Goal: Check status: Check status

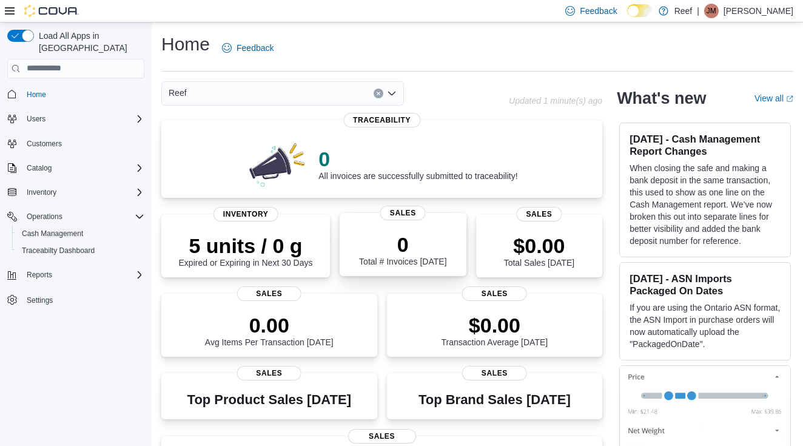
click at [426, 259] on div "0 Total # Invoices [DATE]" at bounding box center [402, 249] width 87 height 34
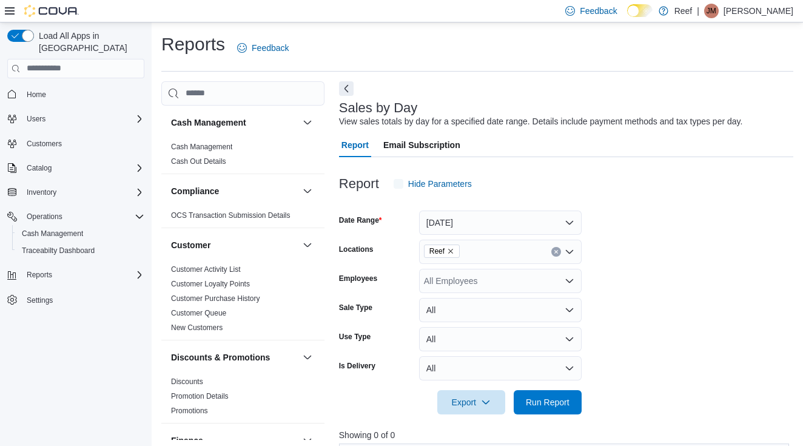
scroll to position [3, 0]
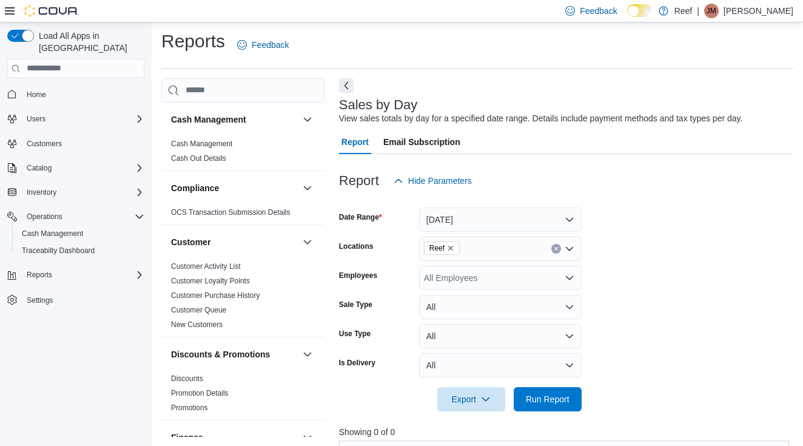
click at [483, 222] on button "Today" at bounding box center [500, 219] width 162 height 24
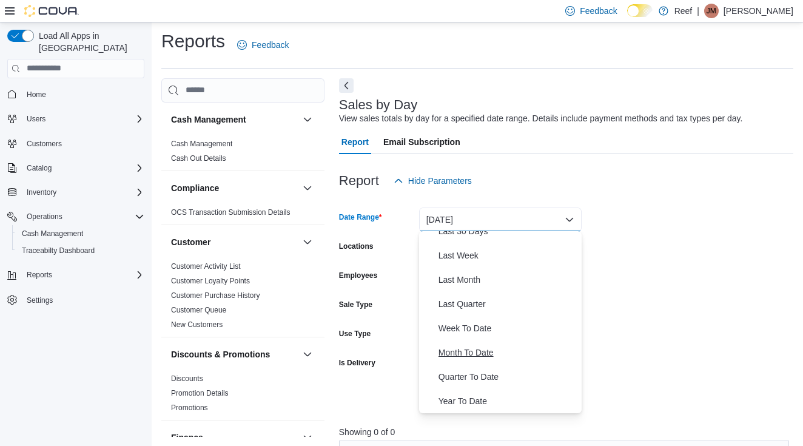
scroll to position [182, 0]
click at [463, 349] on span "Month To Date" at bounding box center [507, 352] width 138 height 15
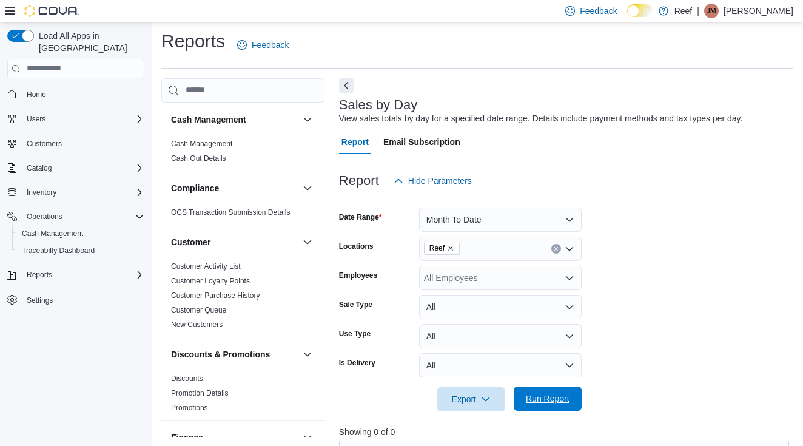
click at [534, 401] on span "Run Report" at bounding box center [548, 398] width 44 height 12
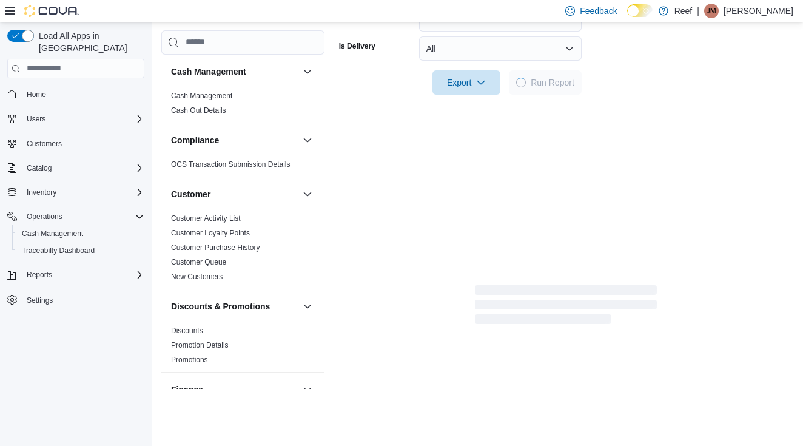
scroll to position [317, 0]
